Goal: Use online tool/utility: Utilize a website feature to perform a specific function

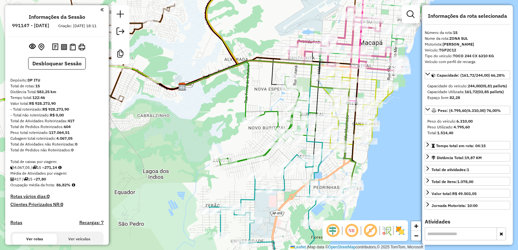
select select "**********"
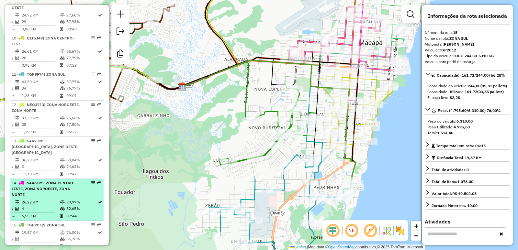
click at [48, 199] on td "26,22 KM" at bounding box center [40, 202] width 38 height 6
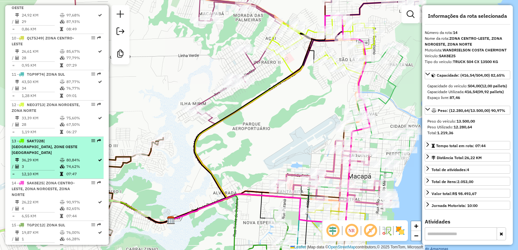
click at [52, 170] on td at bounding box center [36, 170] width 48 height 1
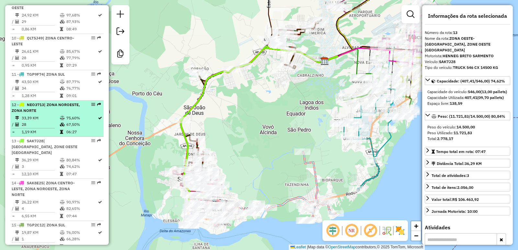
click at [60, 123] on icon at bounding box center [62, 125] width 5 height 4
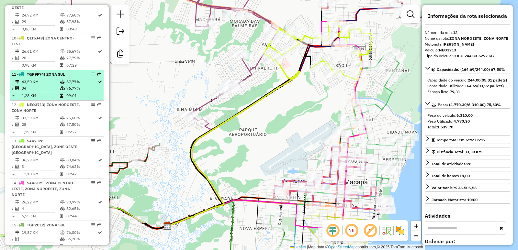
click at [60, 85] on td at bounding box center [63, 88] width 6 height 6
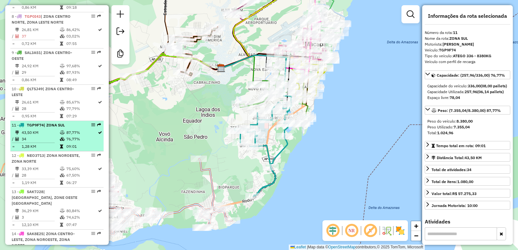
scroll to position [480, 0]
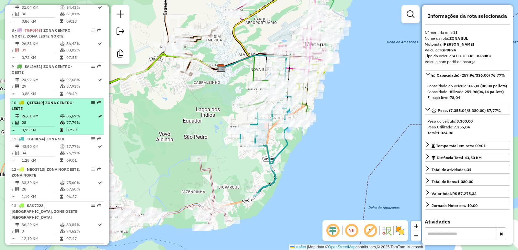
click at [59, 100] on span "| ZONA CENTRO-LESTE" at bounding box center [43, 105] width 63 height 11
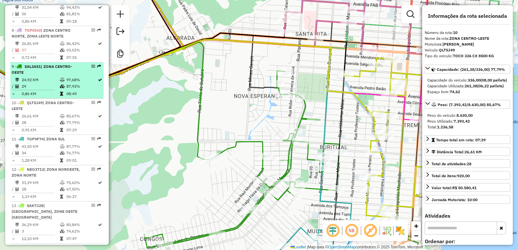
click at [63, 78] on table "24,92 KM 97,68% / 29 87,93% = 0,86 KM 08:49" at bounding box center [57, 87] width 91 height 20
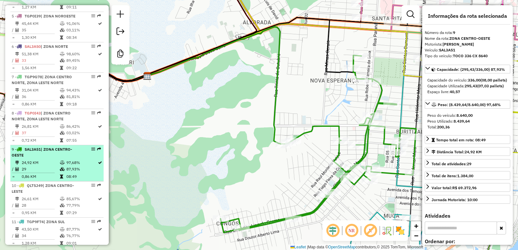
scroll to position [383, 0]
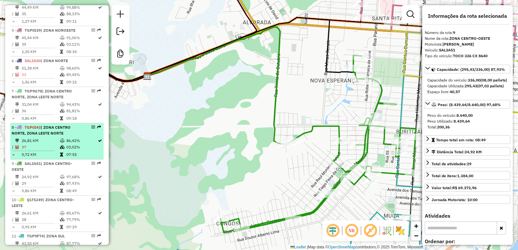
click at [62, 145] on icon at bounding box center [62, 147] width 5 height 4
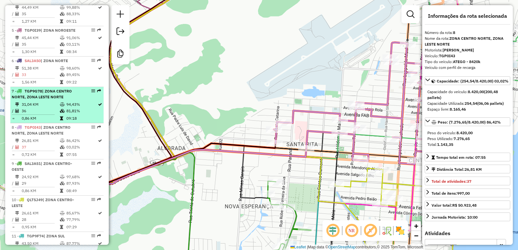
click at [49, 101] on td "31,04 KM" at bounding box center [40, 104] width 38 height 6
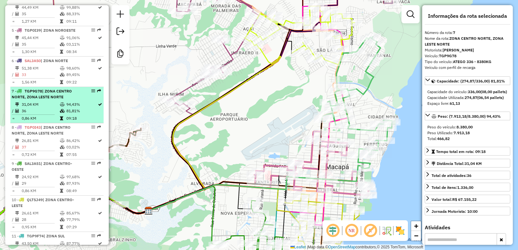
scroll to position [351, 0]
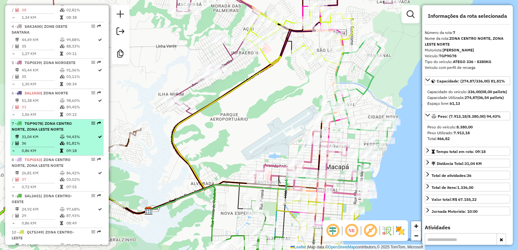
click at [49, 104] on td "33" at bounding box center [40, 107] width 38 height 6
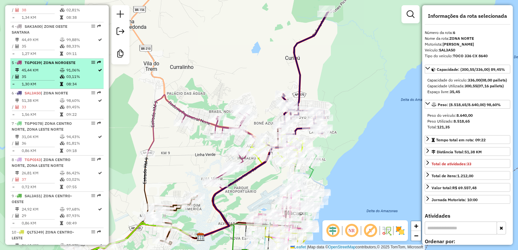
click at [49, 74] on td "35" at bounding box center [40, 77] width 38 height 6
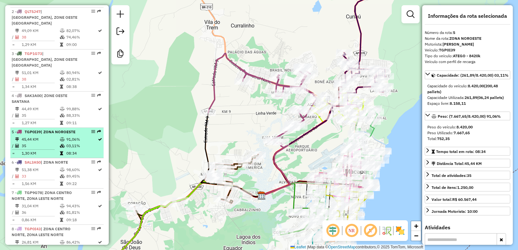
scroll to position [254, 0]
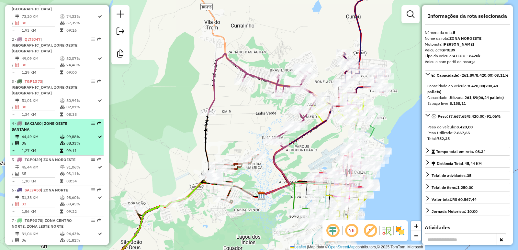
click at [45, 140] on td "35" at bounding box center [40, 143] width 38 height 6
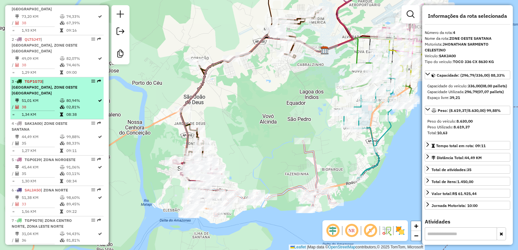
click at [47, 111] on td "1,34 KM" at bounding box center [40, 114] width 38 height 6
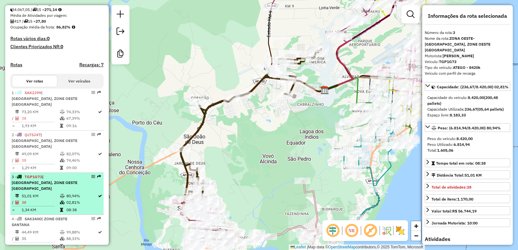
scroll to position [156, 0]
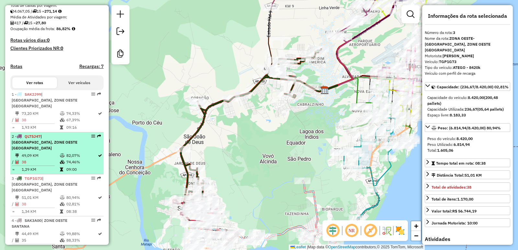
click at [56, 153] on td "49,09 KM" at bounding box center [40, 156] width 38 height 6
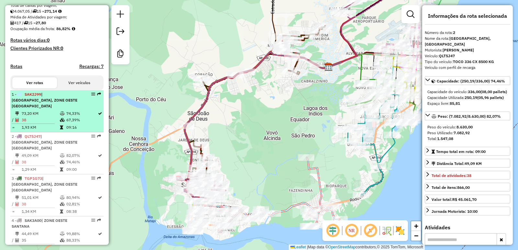
click at [42, 118] on td "38" at bounding box center [40, 120] width 38 height 6
